Goal: Transaction & Acquisition: Obtain resource

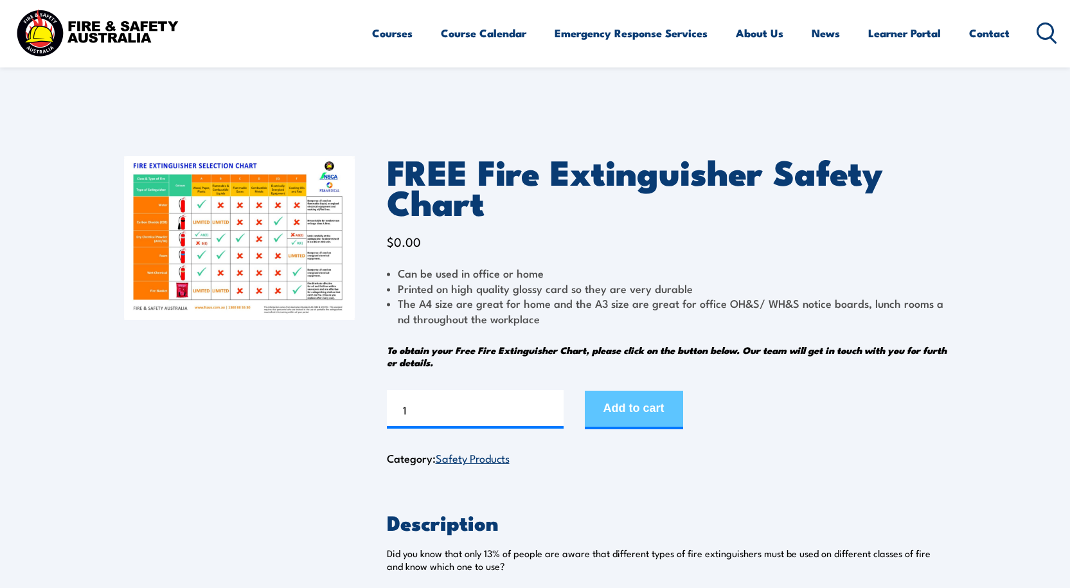
click at [628, 402] on button "Add to cart" at bounding box center [634, 410] width 98 height 39
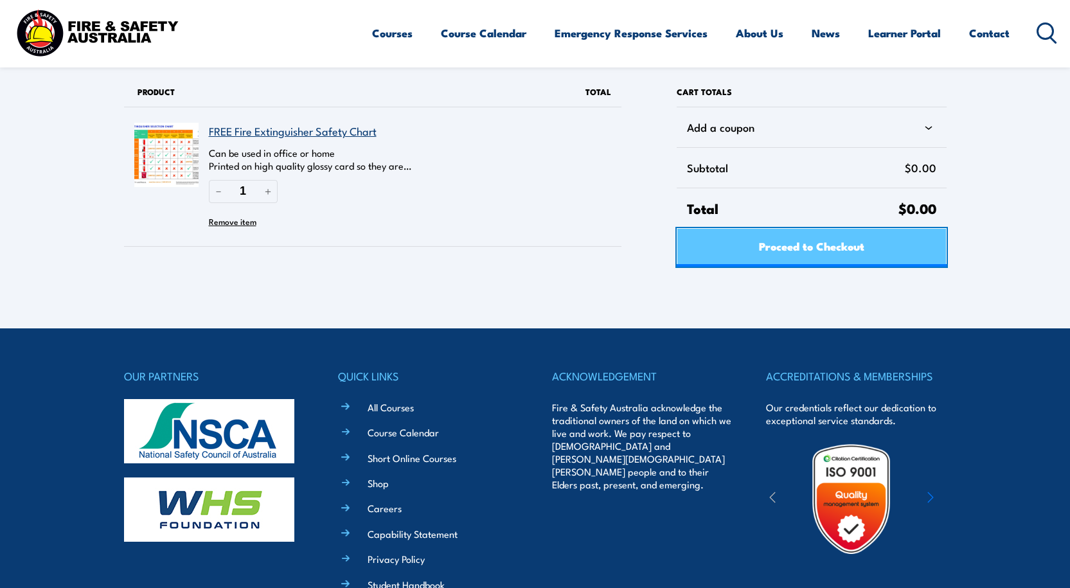
click at [809, 243] on span "Proceed to Checkout" at bounding box center [811, 246] width 105 height 34
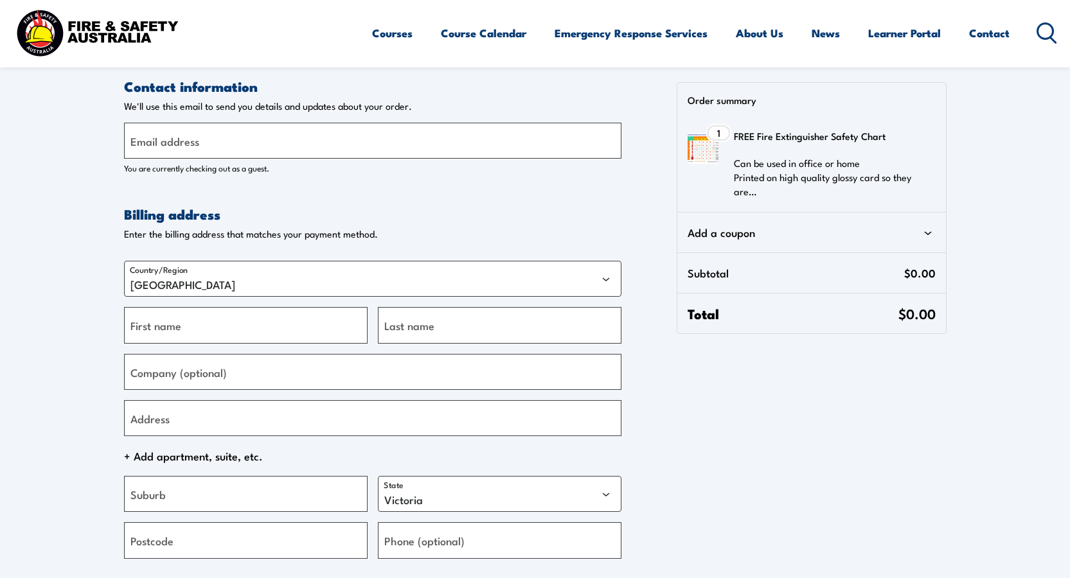
select select "VIC"
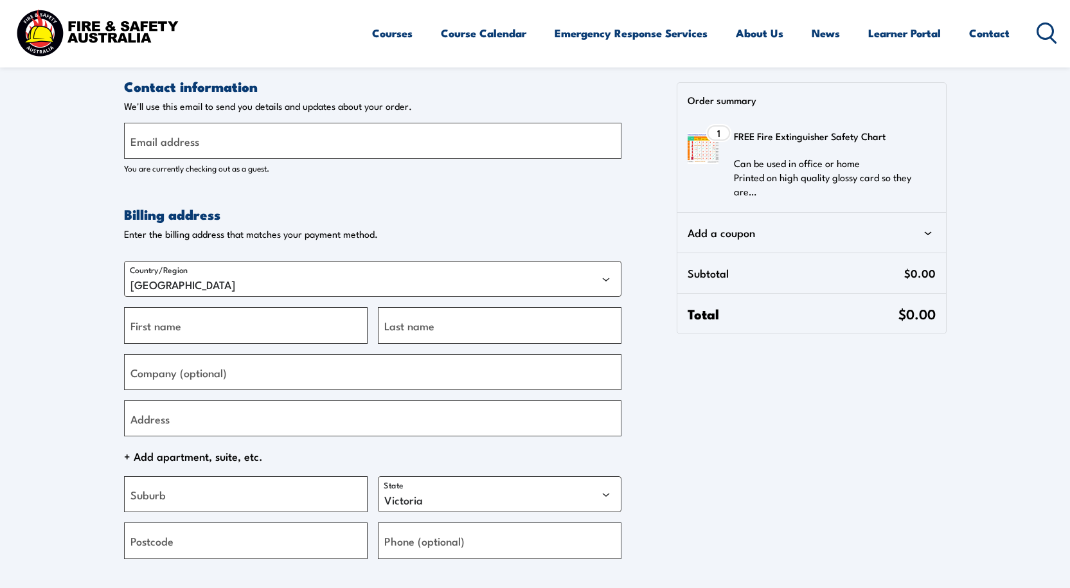
click at [182, 145] on label "Email address" at bounding box center [164, 140] width 69 height 17
click at [182, 145] on input "Email address" at bounding box center [372, 141] width 497 height 36
type input "isabel."
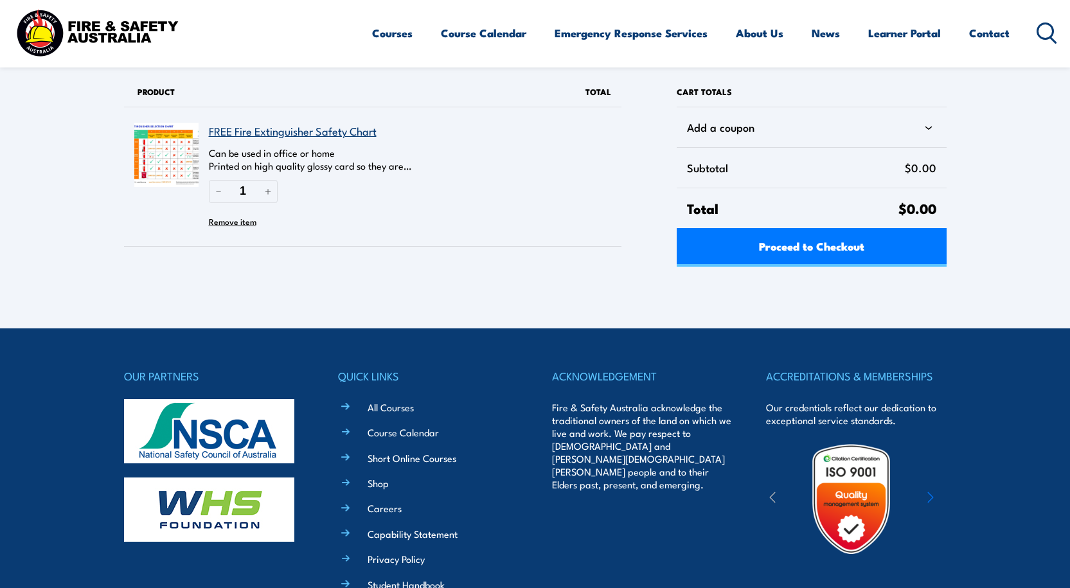
click at [254, 131] on link "FREE Fire Extinguisher Safety Chart" at bounding box center [293, 131] width 168 height 16
